Goal: Information Seeking & Learning: Learn about a topic

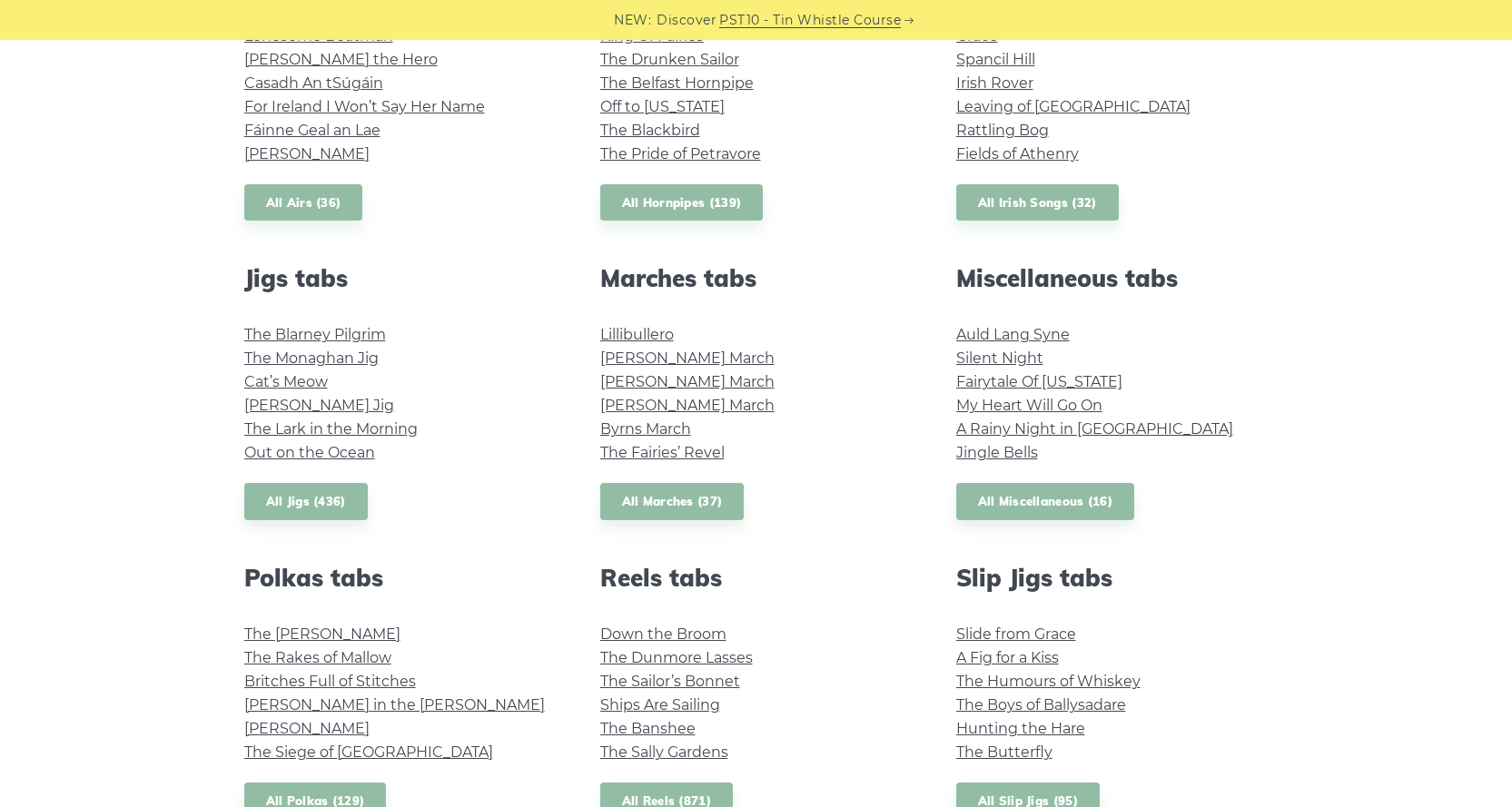
scroll to position [363, 0]
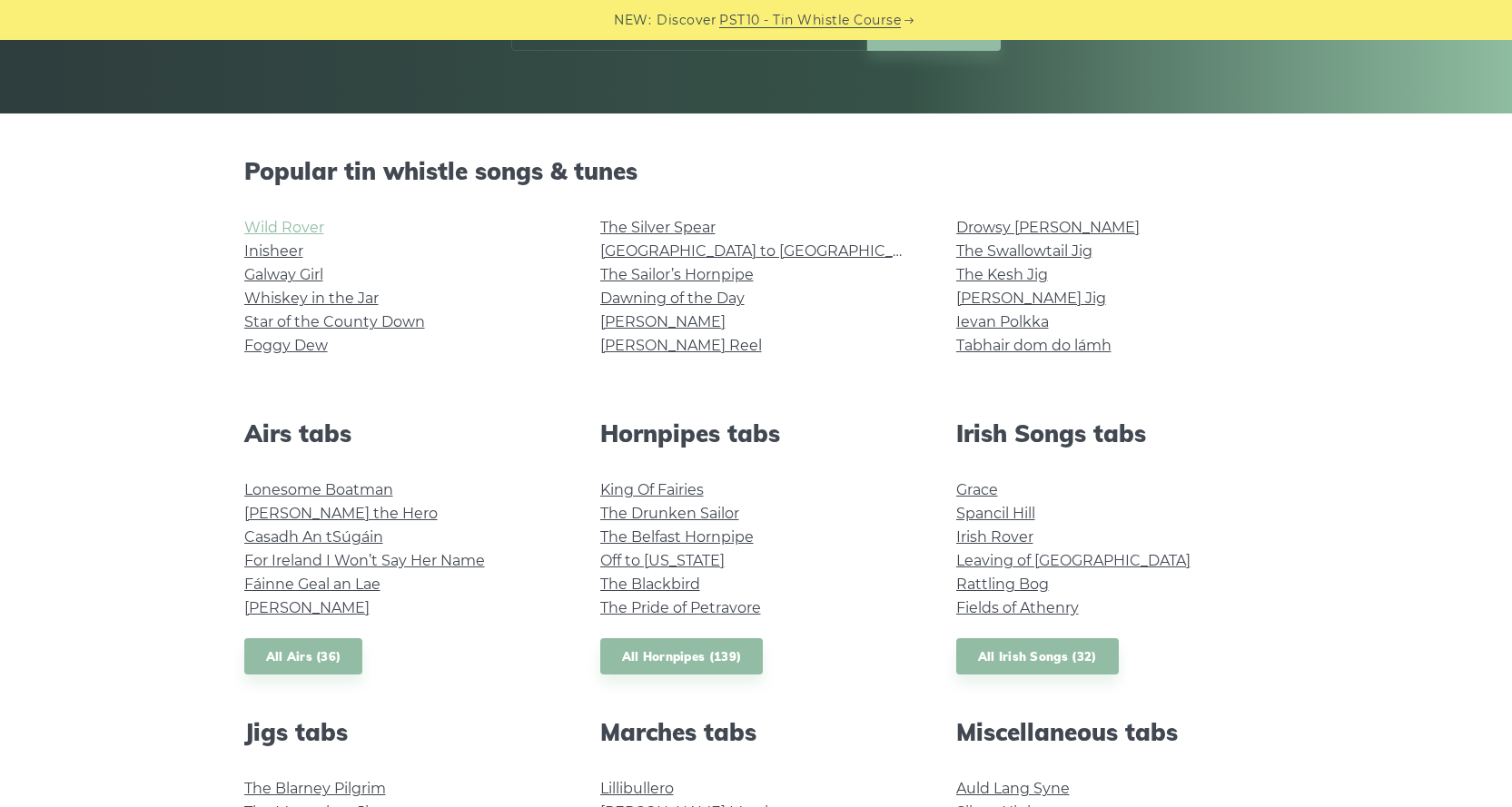
click at [273, 224] on link "Wild Rover" at bounding box center [284, 227] width 80 height 18
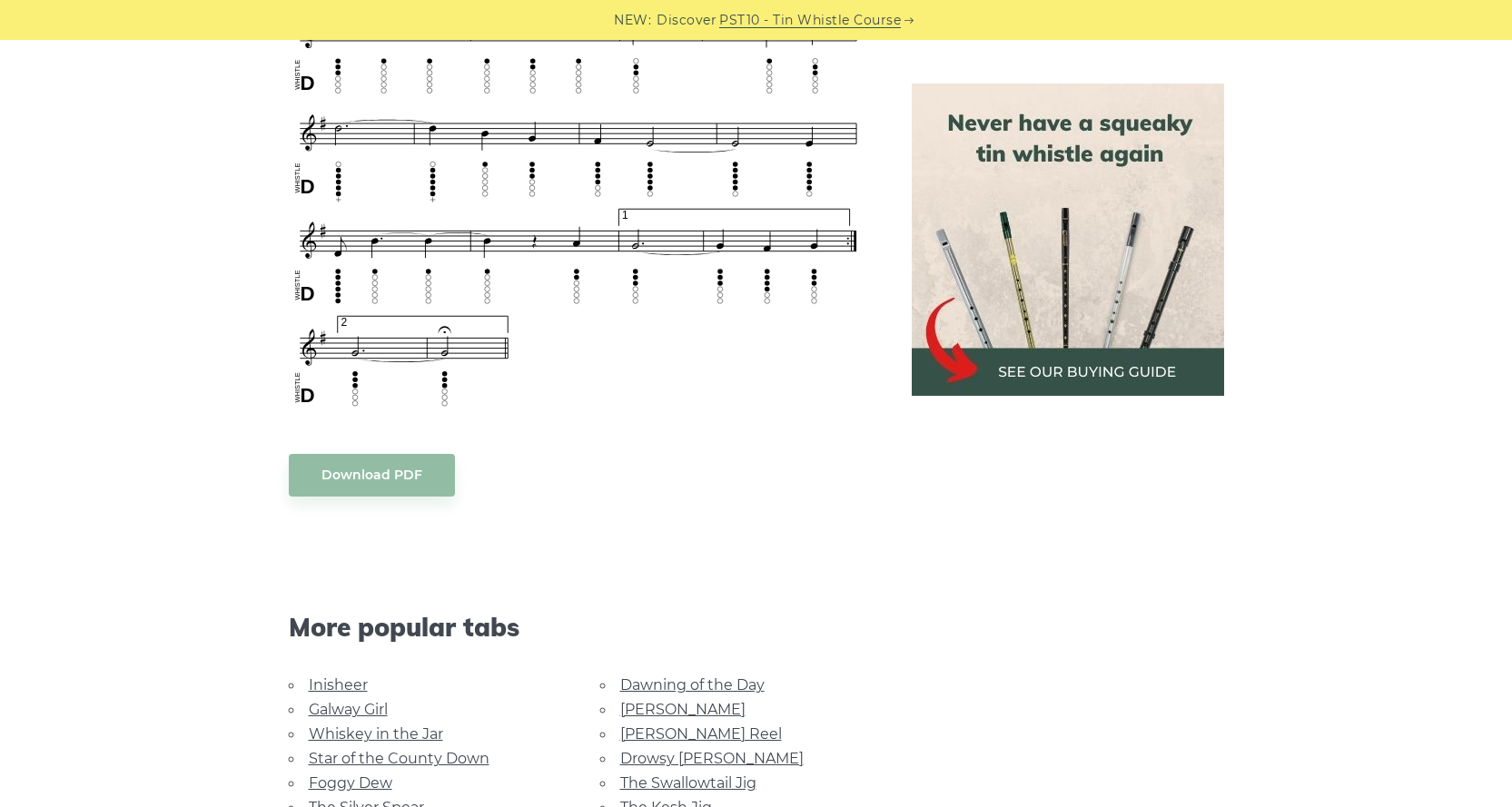
scroll to position [1272, 0]
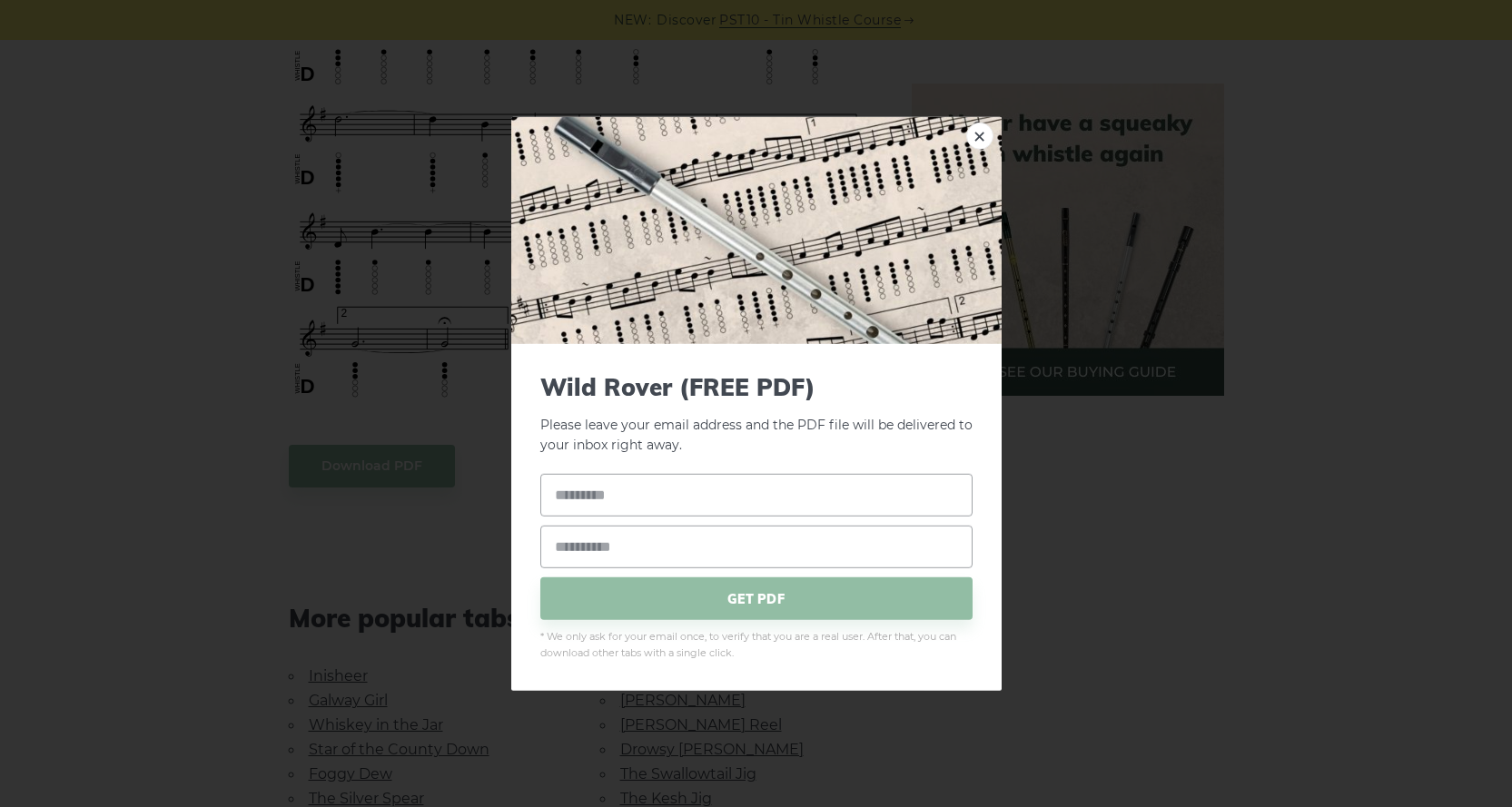
drag, startPoint x: 353, startPoint y: 468, endPoint x: 186, endPoint y: 257, distance: 269.1
click at [186, 257] on div "× Wild Rover (FREE PDF) Please leave your email address and the PDF file will b…" at bounding box center [756, 404] width 1512 height 807
click at [1111, 471] on div "× Wild Rover (FREE PDF) Please leave your email address and the PDF file will b…" at bounding box center [756, 404] width 1512 height 807
click at [982, 141] on link "×" at bounding box center [979, 134] width 27 height 27
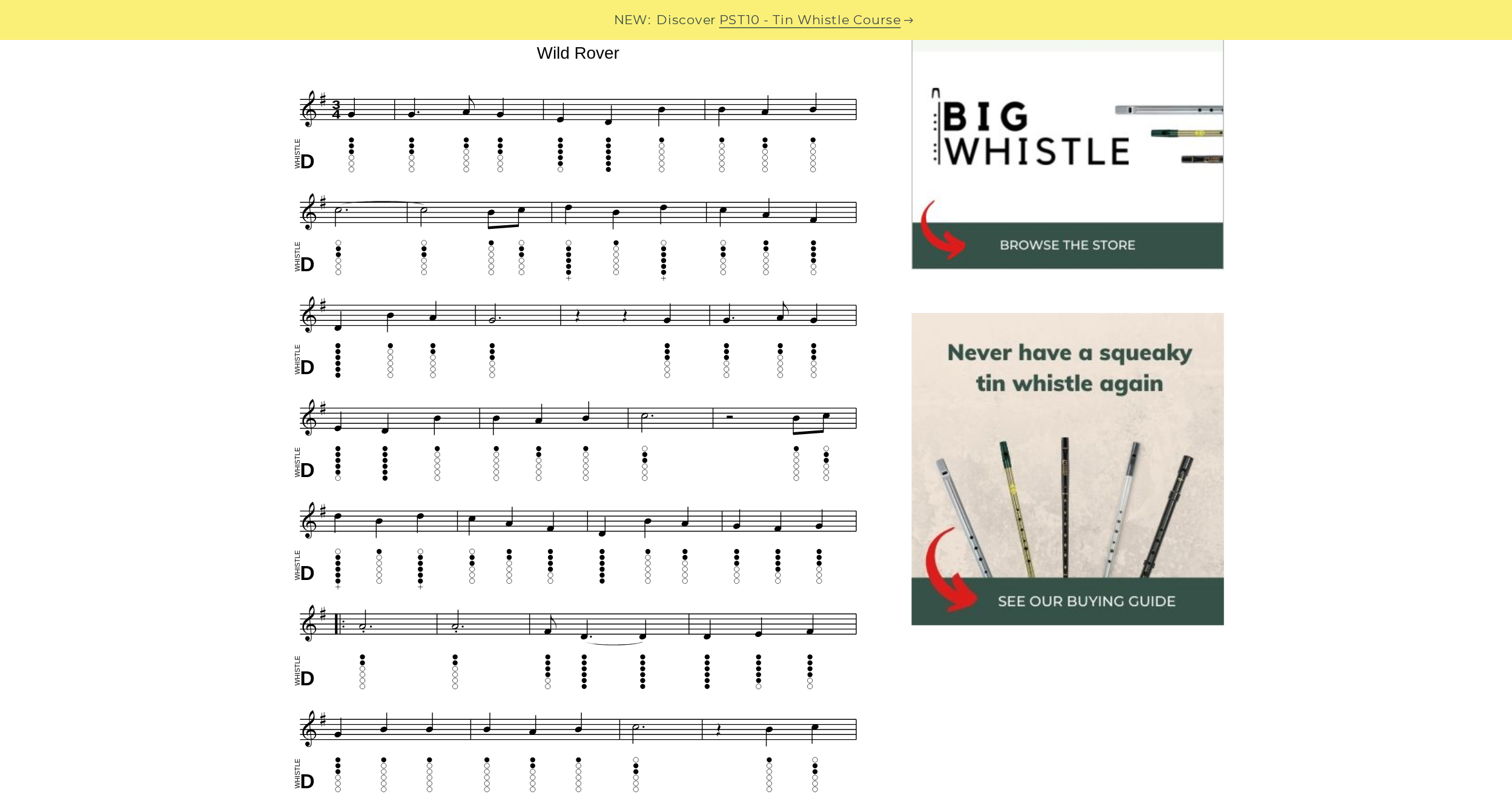
scroll to position [363, 0]
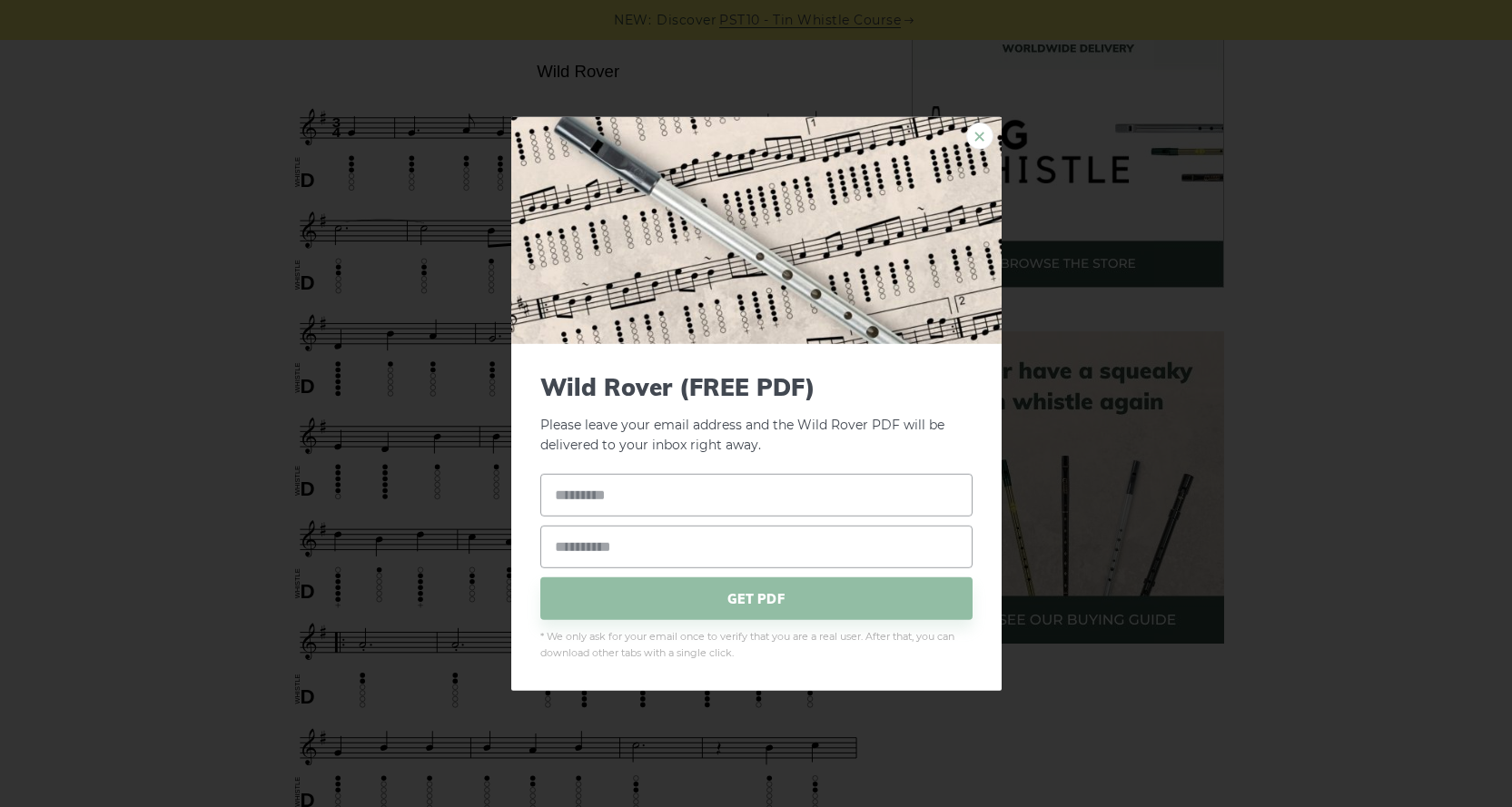
drag, startPoint x: 981, startPoint y: 132, endPoint x: 941, endPoint y: 165, distance: 51.9
click at [980, 132] on link "×" at bounding box center [979, 134] width 27 height 27
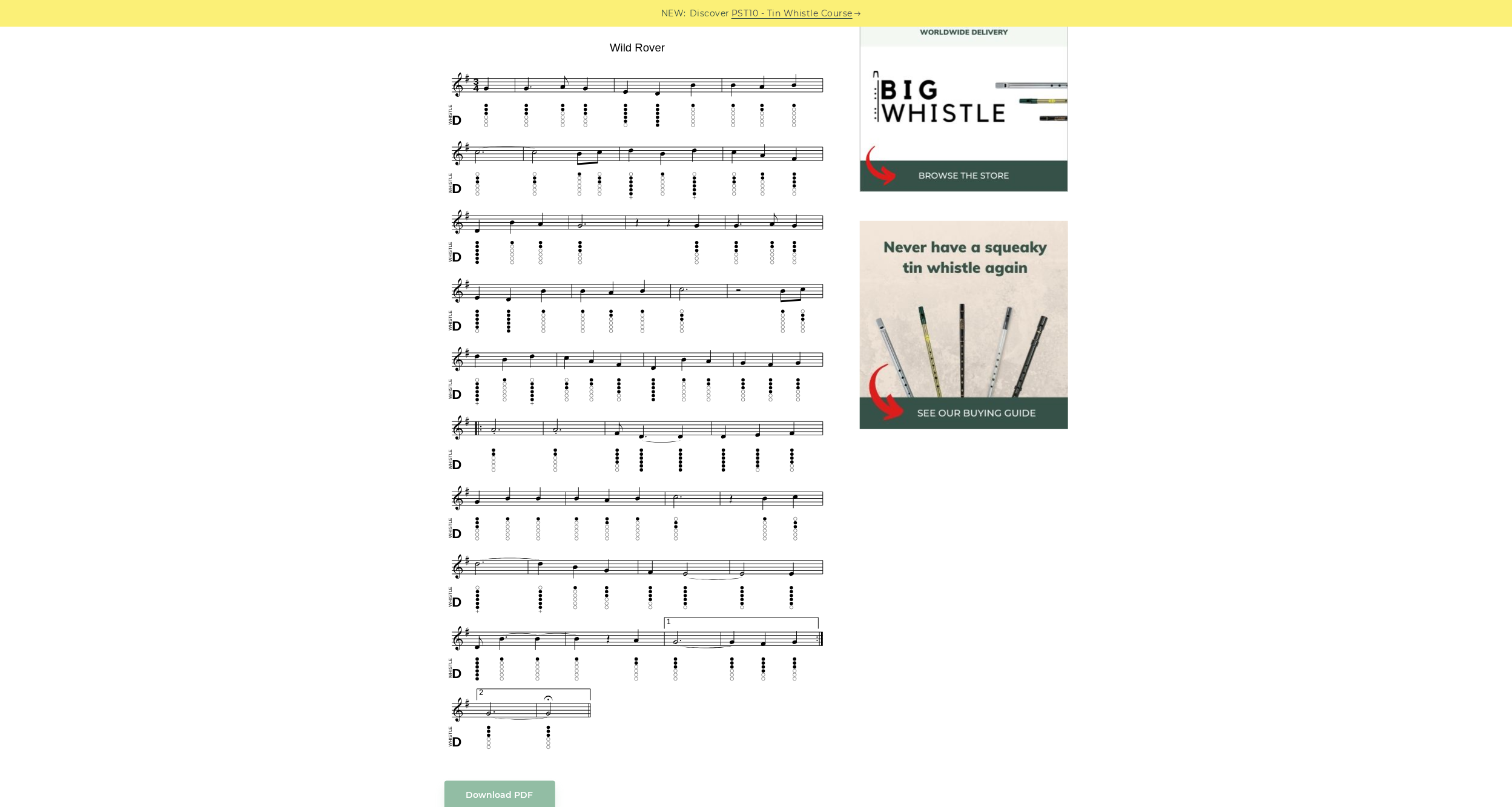
click at [187, 537] on div "Sheet music (notes) and tab to play Wild Rover on a tin whistle (penny whistle)…" at bounding box center [756, 597] width 1512 height 1227
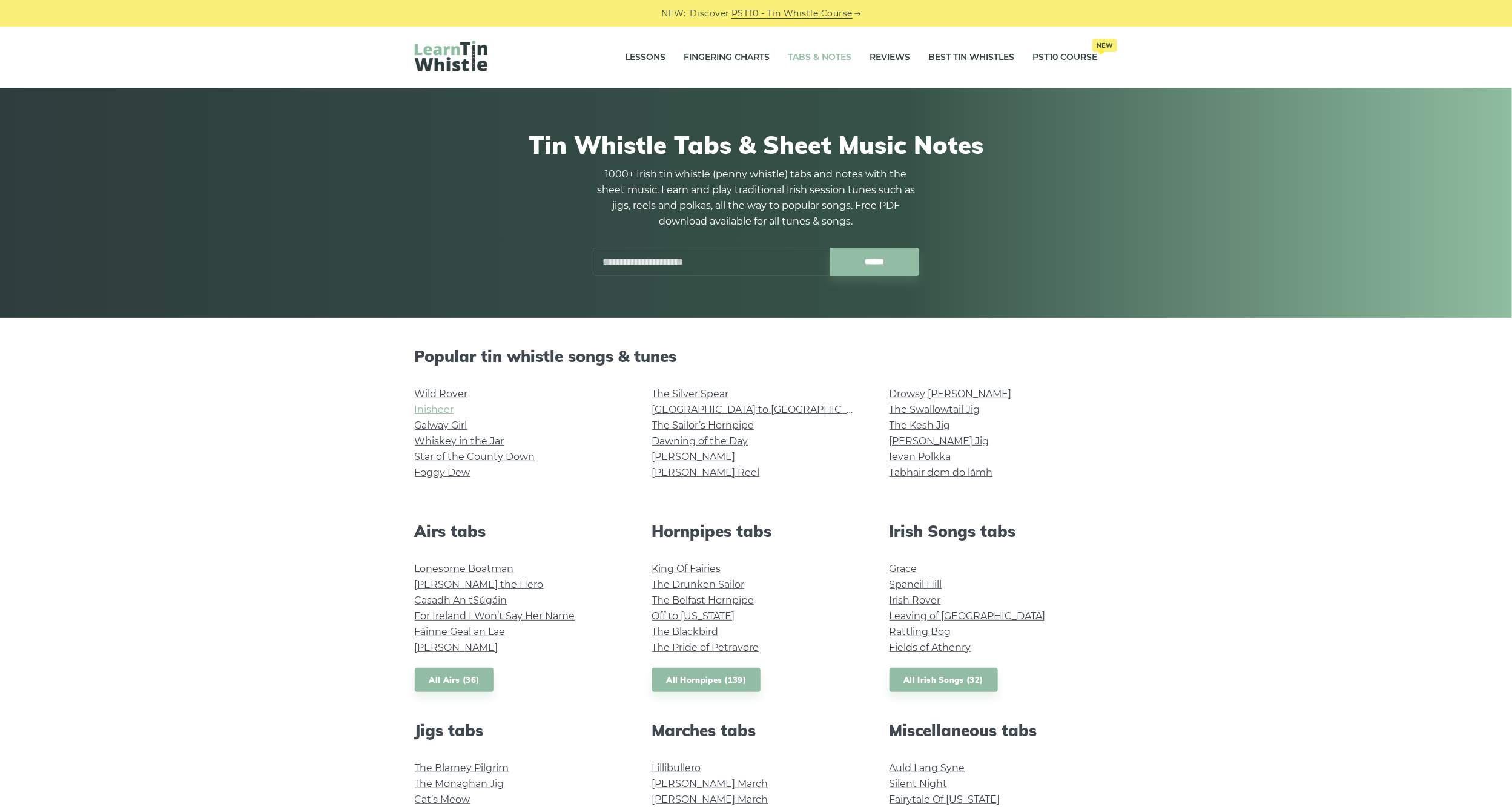
click at [434, 407] on link "Inisheer" at bounding box center [434, 409] width 39 height 12
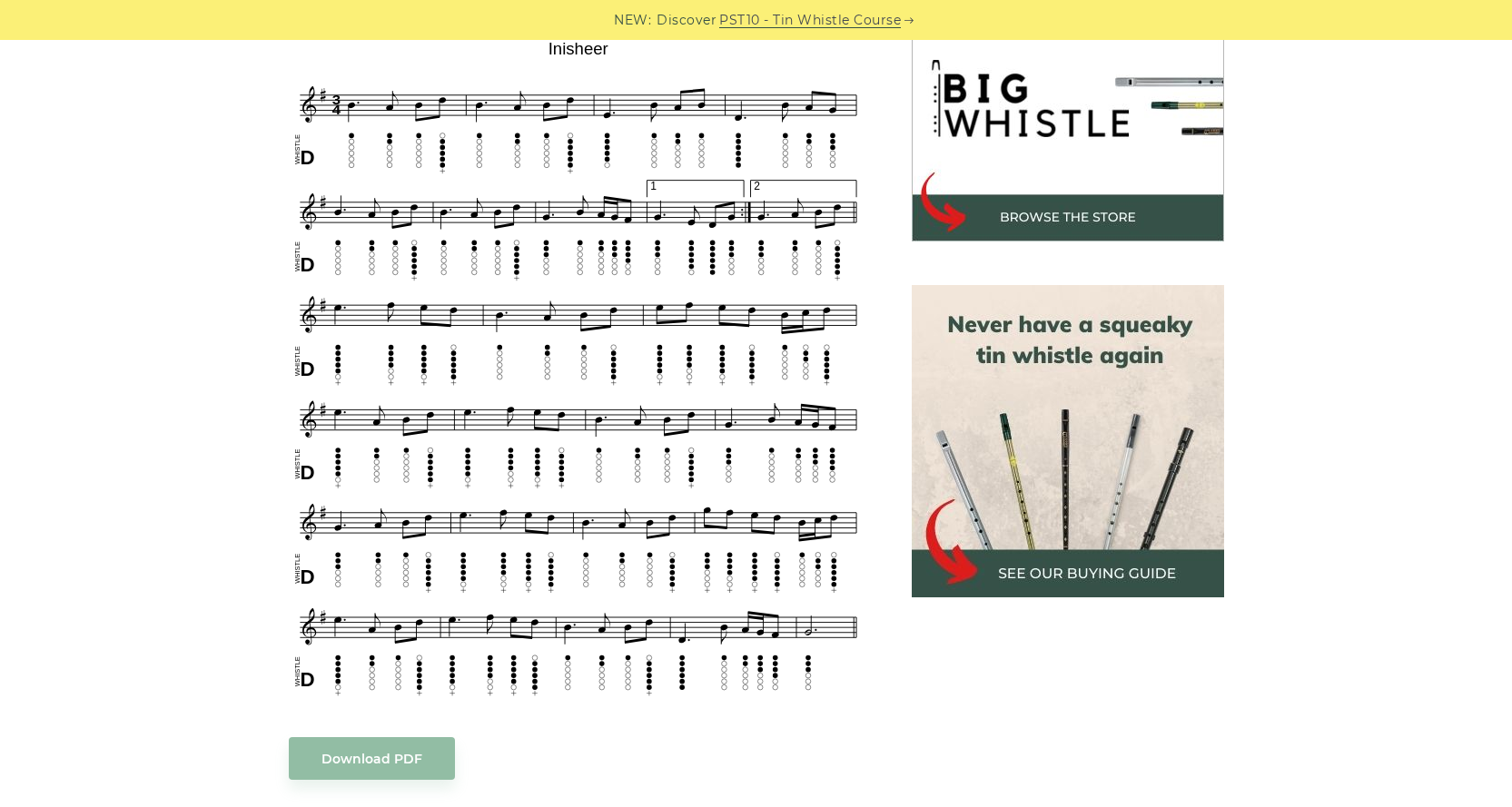
scroll to position [501, 0]
